Goal: Complete application form: Complete application form

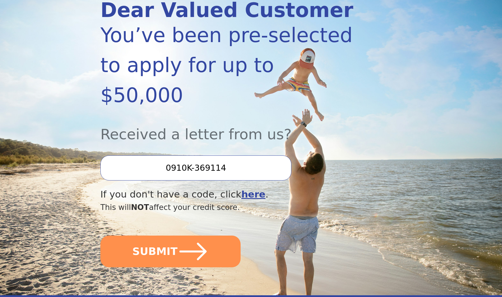
scroll to position [88, 0]
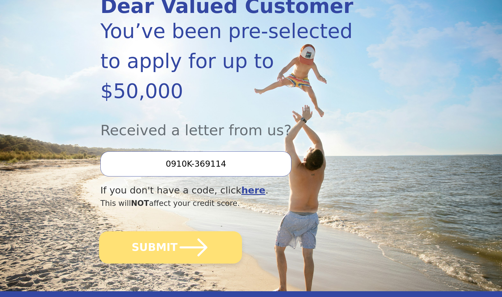
click at [208, 231] on button "SUBMIT" at bounding box center [170, 247] width 143 height 32
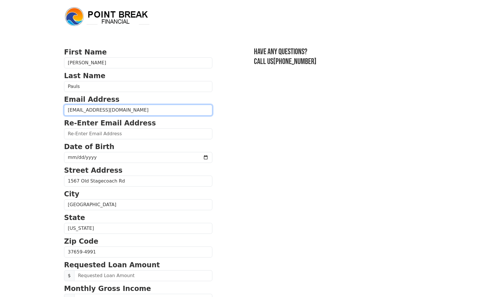
type input "thomasjpauls@yahoo.com"
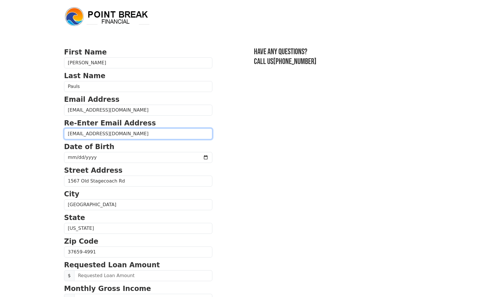
type input "thomasjpauls@yahoo.com"
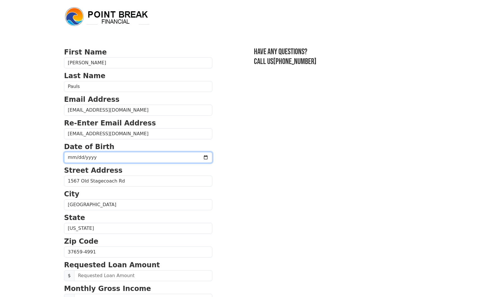
click at [94, 154] on input "date" at bounding box center [138, 157] width 148 height 11
click at [81, 159] on input "date" at bounding box center [138, 157] width 148 height 11
click at [77, 161] on input "date" at bounding box center [138, 157] width 148 height 11
click at [74, 159] on input "date" at bounding box center [138, 157] width 148 height 11
click at [76, 159] on input "date" at bounding box center [138, 157] width 148 height 11
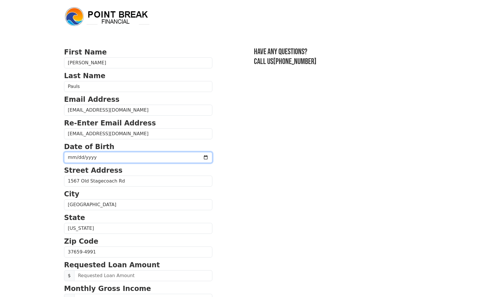
click at [89, 161] on input "2025-09-26" at bounding box center [138, 157] width 148 height 11
click at [85, 159] on input "2025-09-26" at bounding box center [138, 157] width 148 height 11
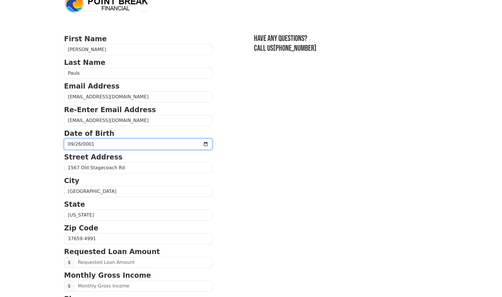
scroll to position [14, 0]
click at [98, 143] on input "0001-09-26" at bounding box center [138, 143] width 148 height 11
click at [94, 145] on input "0001-07-26" at bounding box center [138, 143] width 148 height 11
click at [90, 144] on input "0001-07-26" at bounding box center [138, 143] width 148 height 11
click at [95, 145] on input "0001-07-26" at bounding box center [138, 143] width 148 height 11
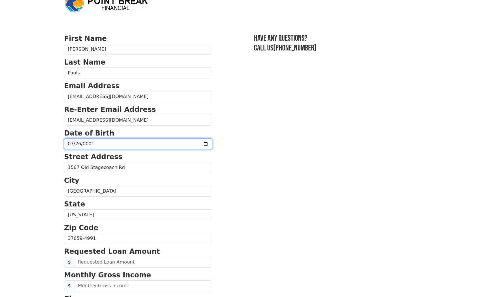
click at [88, 147] on input "0001-07-26" at bounding box center [138, 143] width 148 height 11
click at [220, 161] on section "First Name Thomas Last Name Pauls Email Address thomasjpauls@yahoo.com Re-Enter…" at bounding box center [251, 238] width 374 height 411
click at [77, 146] on input "0001-07-09" at bounding box center [138, 143] width 148 height 11
click at [87, 147] on input "0001-07-26" at bounding box center [138, 143] width 148 height 11
type input "0001-07-26"
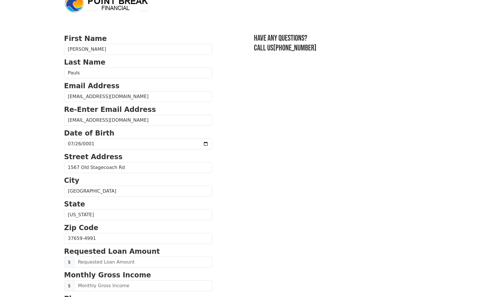
click at [269, 193] on section "First Name Thomas Last Name Pauls Email Address thomasjpauls@yahoo.com Re-Enter…" at bounding box center [251, 238] width 374 height 411
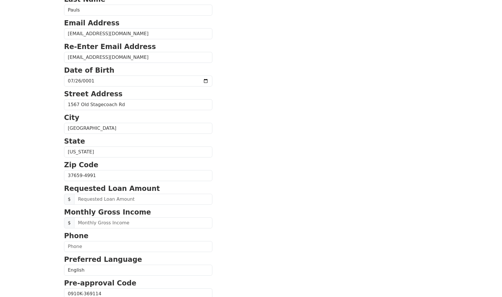
scroll to position [77, 0]
click at [93, 198] on input "text" at bounding box center [143, 199] width 138 height 11
type input "50,000.00"
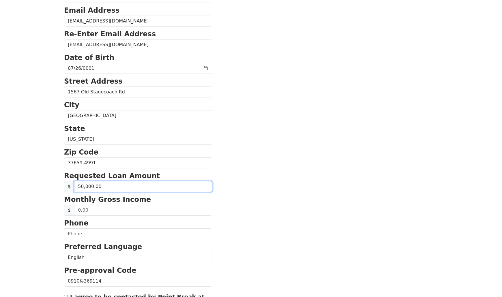
scroll to position [90, 0]
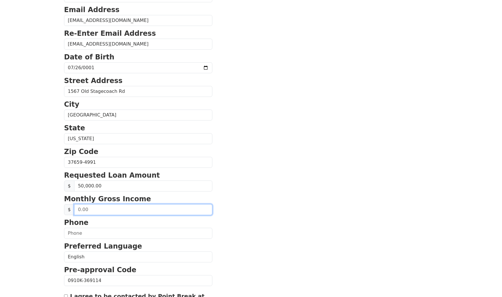
click at [107, 211] on input "text" at bounding box center [143, 209] width 138 height 11
type input "3,775.00"
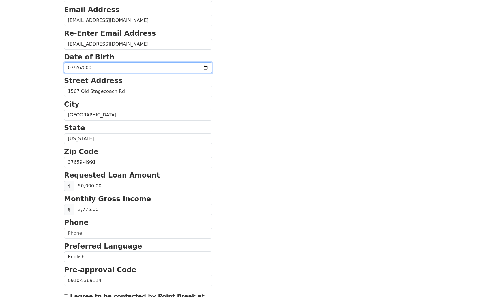
click at [93, 67] on input "0001-07-26" at bounding box center [138, 67] width 148 height 11
click at [91, 68] on input "0001-07-26" at bounding box center [138, 67] width 148 height 11
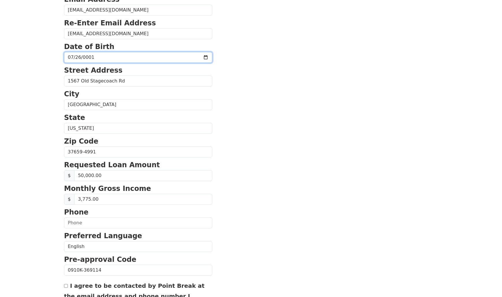
scroll to position [101, 0]
type input "0001-07-26"
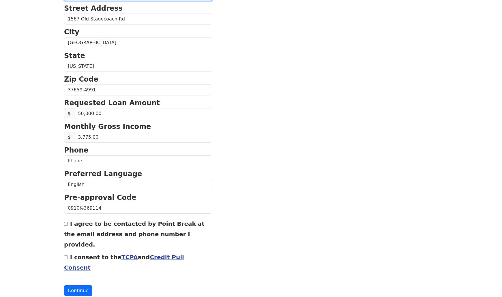
scroll to position [162, 0]
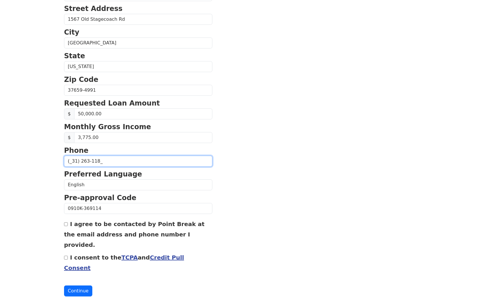
type input "(_31) 263-1185"
click at [65, 224] on input "I agree to be contacted by Point Break at the email address and phone number I …" at bounding box center [66, 224] width 4 height 4
checkbox input "true"
click at [66, 256] on input "I consent to the TCPA and Credit Pull Consent" at bounding box center [66, 258] width 4 height 4
checkbox input "true"
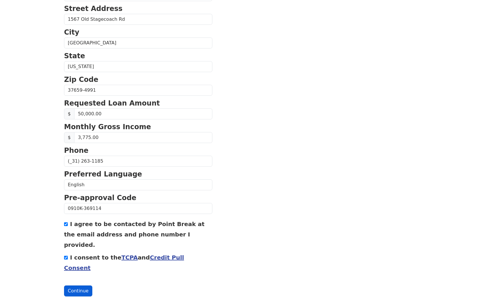
click at [84, 285] on button "Continue" at bounding box center [78, 290] width 28 height 11
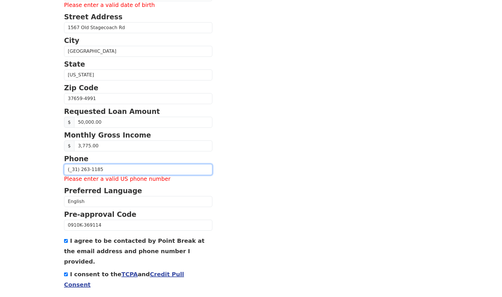
drag, startPoint x: 76, startPoint y: 171, endPoint x: 84, endPoint y: 172, distance: 7.2
click at [76, 171] on input "(_31) 263-1185" at bounding box center [138, 169] width 148 height 11
drag, startPoint x: 69, startPoint y: 169, endPoint x: 91, endPoint y: 173, distance: 22.2
click at [72, 170] on input "(_31) 263-1185" at bounding box center [138, 169] width 148 height 11
type input "(5__) ___-____"
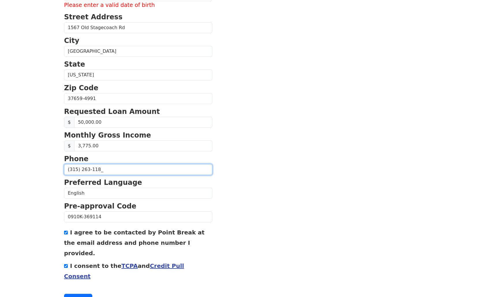
type input "(315) 263-1185"
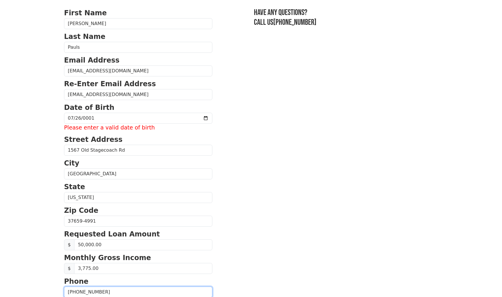
scroll to position [39, 0]
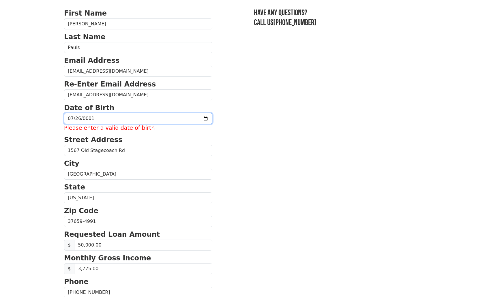
click at [94, 117] on input "0001-07-26" at bounding box center [138, 118] width 148 height 11
click at [100, 117] on input "0001-07-26" at bounding box center [138, 117] width 148 height 11
click at [107, 118] on input "0001-07-26" at bounding box center [138, 117] width 148 height 11
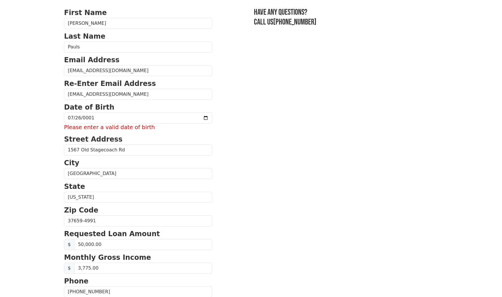
click at [216, 112] on section "First Name Thomas Last Name Pauls Email Address thomasjpauls@yahoo.com Re-Enter…" at bounding box center [251, 217] width 374 height 420
click at [157, 115] on input "0001-07-26" at bounding box center [138, 117] width 148 height 11
click at [96, 120] on input "0001-07-26" at bounding box center [138, 117] width 148 height 11
click at [93, 119] on input "0001-07-26" at bounding box center [138, 117] width 148 height 11
click at [85, 119] on input "0001-07-26" at bounding box center [138, 117] width 148 height 11
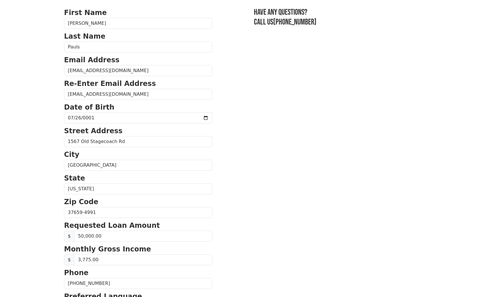
type input "1961-07-26"
click at [262, 154] on section "First Name Thomas Last Name Pauls Email Address thomasjpauls@yahoo.com Re-Enter…" at bounding box center [251, 212] width 374 height 411
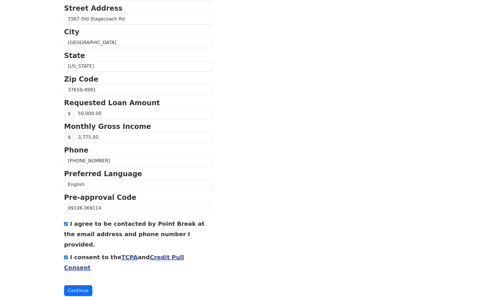
scroll to position [162, 0]
click at [77, 285] on button "Continue" at bounding box center [78, 290] width 28 height 11
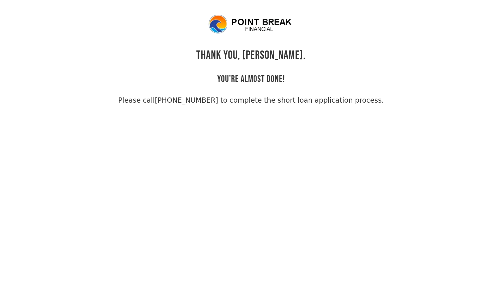
scroll to position [0, 0]
